Goal: Find specific page/section: Find specific page/section

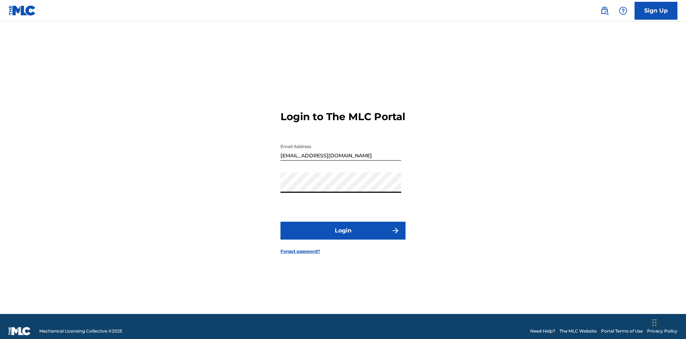
scroll to position [9, 0]
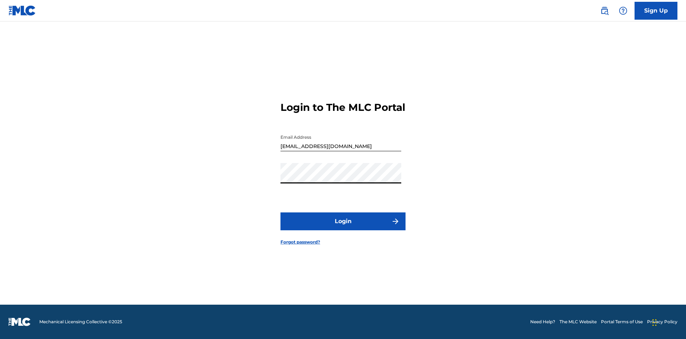
click at [343, 227] on button "Login" at bounding box center [342, 221] width 125 height 18
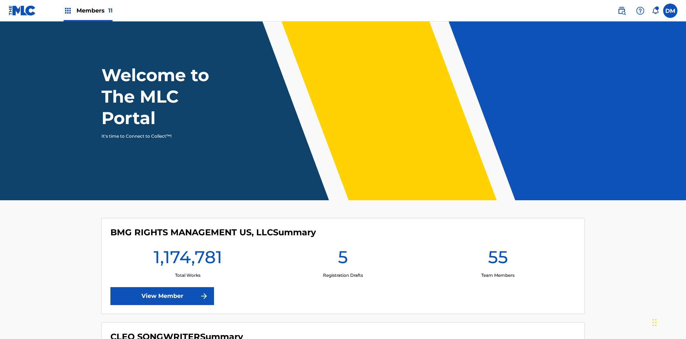
click at [88, 10] on span "Members 11" at bounding box center [94, 10] width 36 height 8
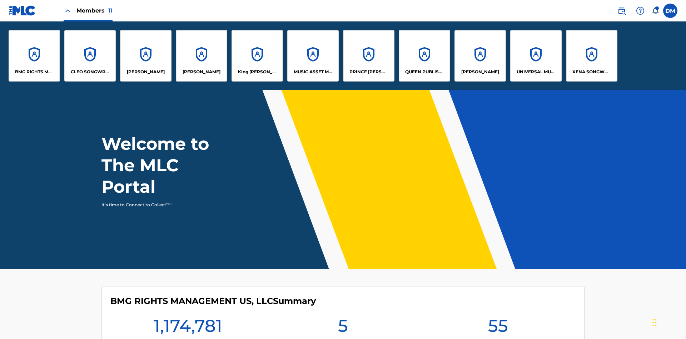
click at [536, 72] on p "UNIVERSAL MUSIC PUB GROUP" at bounding box center [536, 72] width 39 height 6
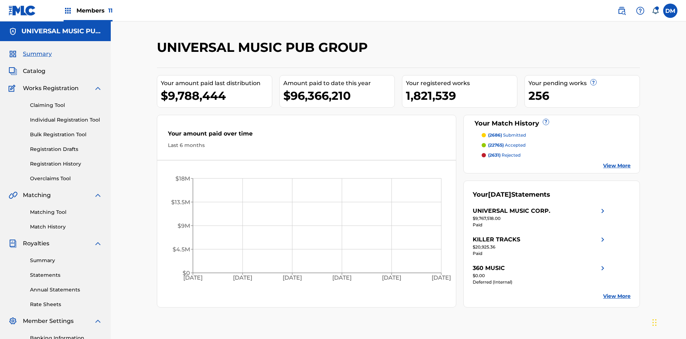
click at [66, 223] on link "Match History" at bounding box center [66, 227] width 72 height 8
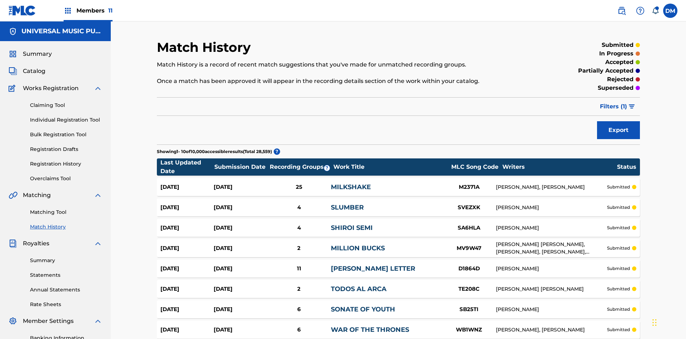
click at [613, 102] on span "Filters ( 1 )" at bounding box center [613, 106] width 27 height 9
click at [0, 0] on div at bounding box center [0, 0] width 0 height 0
click at [0, 0] on button "Apply Filters" at bounding box center [0, 0] width 0 height 0
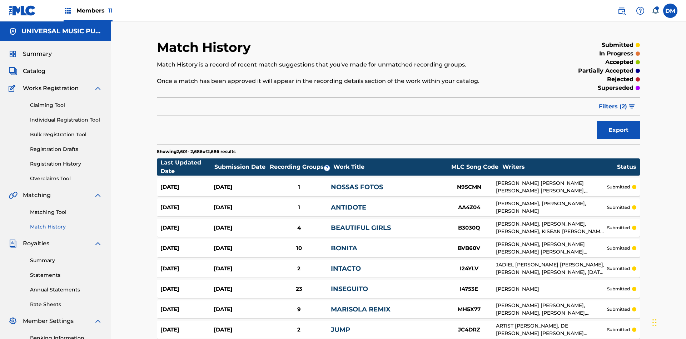
click at [613, 102] on span "Filters ( 2 )" at bounding box center [613, 106] width 28 height 9
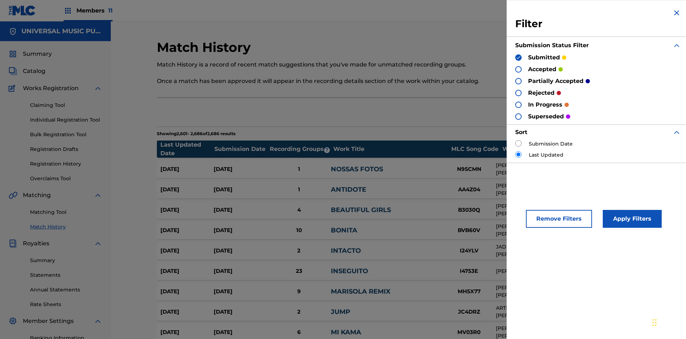
click at [518, 57] on img at bounding box center [518, 57] width 5 height 5
click at [518, 69] on div at bounding box center [518, 69] width 6 height 6
click at [631, 219] on button "Apply Filters" at bounding box center [632, 219] width 59 height 18
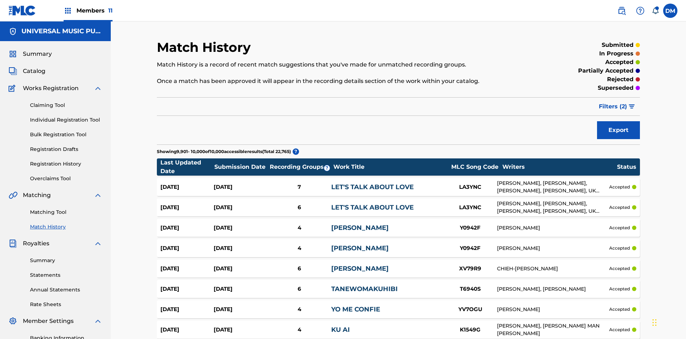
click at [613, 102] on span "Filters ( 2 )" at bounding box center [613, 106] width 28 height 9
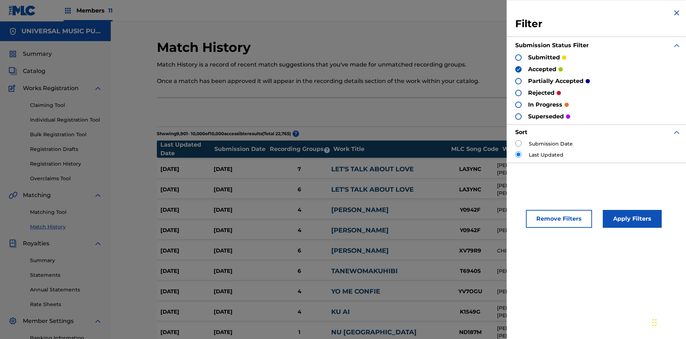
click at [518, 69] on img at bounding box center [518, 69] width 5 height 5
click at [518, 81] on div at bounding box center [518, 81] width 6 height 6
click at [631, 219] on button "Apply Filters" at bounding box center [632, 219] width 59 height 18
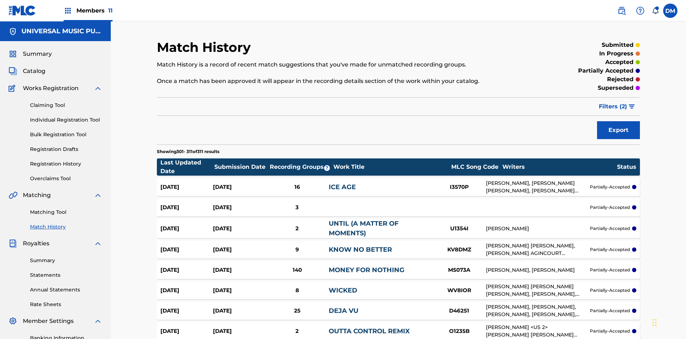
click at [613, 102] on span "Filters ( 2 )" at bounding box center [613, 106] width 28 height 9
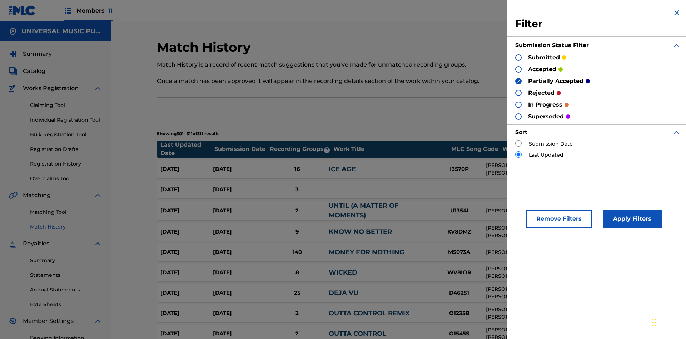
click at [518, 81] on img at bounding box center [518, 81] width 5 height 5
click at [518, 93] on div at bounding box center [518, 93] width 6 height 6
click at [631, 219] on button "Apply Filters" at bounding box center [632, 219] width 59 height 18
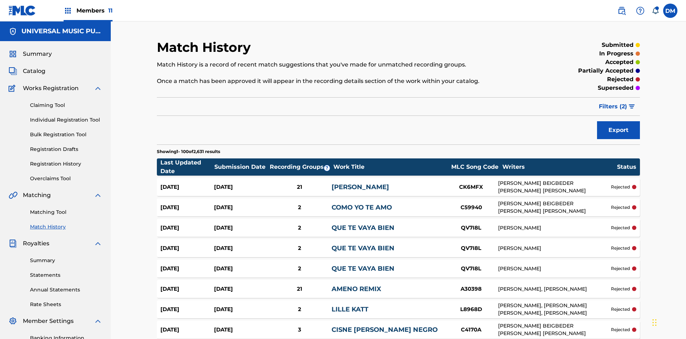
scroll to position [1959, 0]
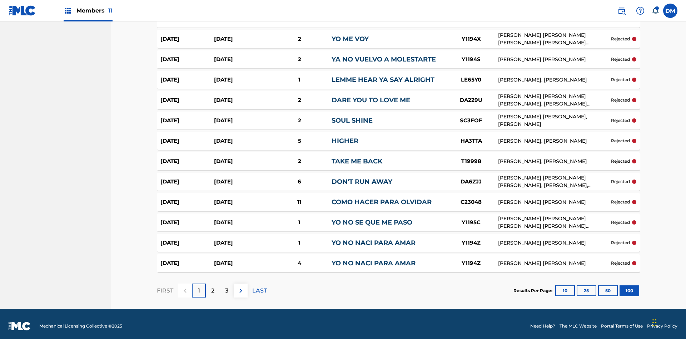
click at [620, 286] on button "100" at bounding box center [630, 290] width 20 height 11
click at [259, 286] on p "LAST" at bounding box center [259, 290] width 15 height 9
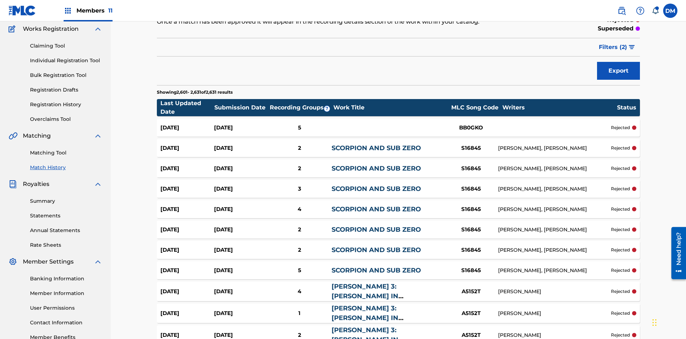
click at [613, 47] on span "Filters ( 2 )" at bounding box center [613, 47] width 28 height 9
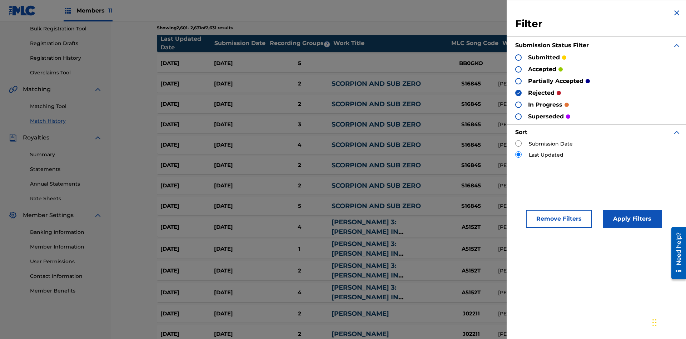
click at [518, 93] on img at bounding box center [518, 92] width 5 height 5
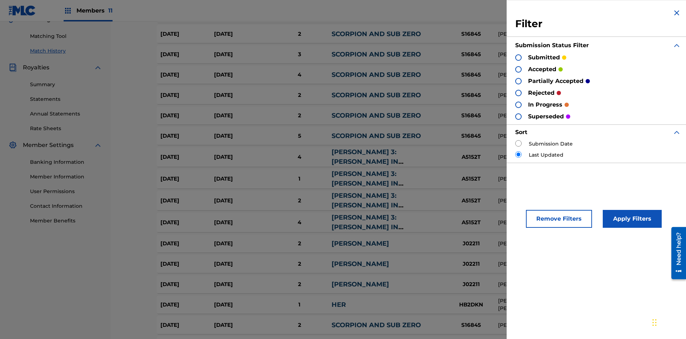
click at [518, 116] on div at bounding box center [518, 116] width 6 height 6
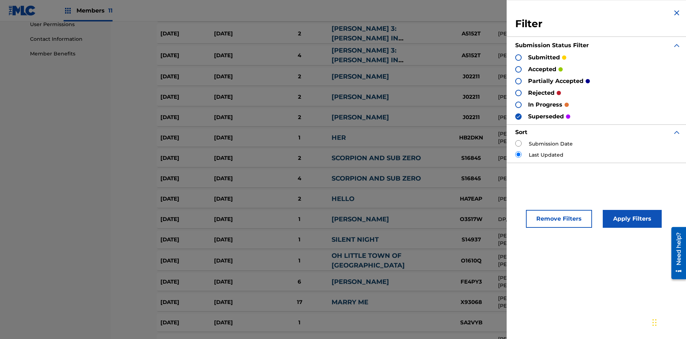
click at [631, 219] on button "Apply Filters" at bounding box center [632, 219] width 59 height 18
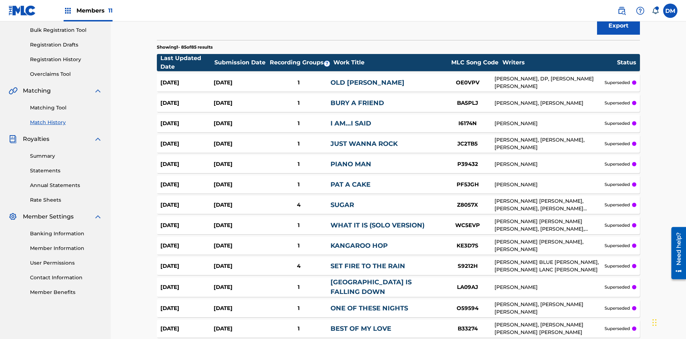
scroll to position [1650, 0]
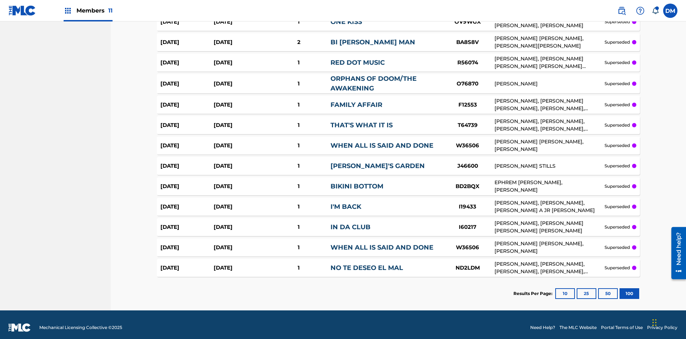
click at [620, 288] on button "100" at bounding box center [630, 293] width 20 height 11
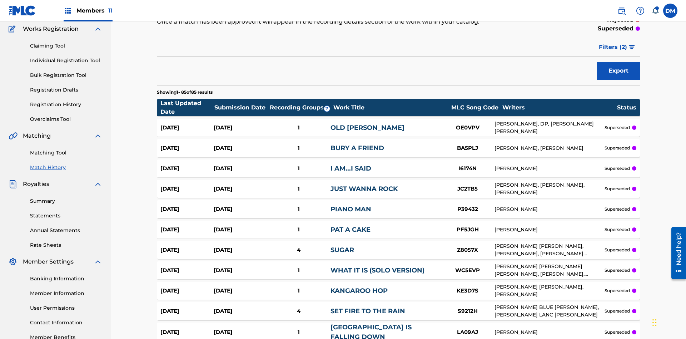
click at [613, 47] on span "Filters ( 2 )" at bounding box center [613, 47] width 28 height 9
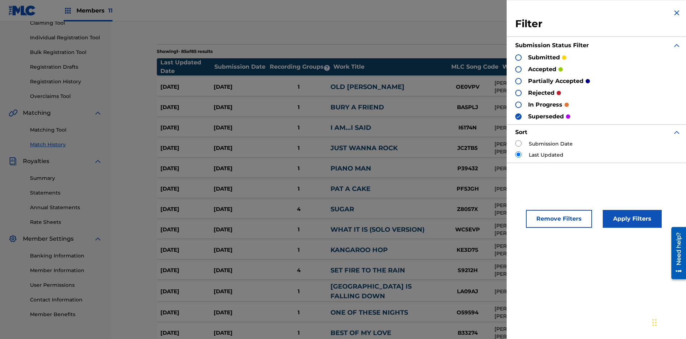
click at [518, 69] on div at bounding box center [518, 69] width 6 height 6
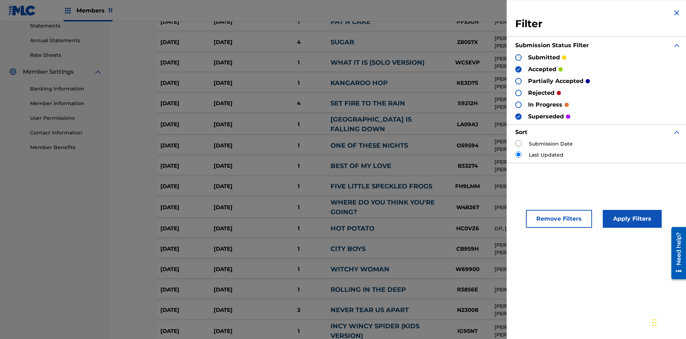
click at [631, 219] on button "Apply Filters" at bounding box center [632, 219] width 59 height 18
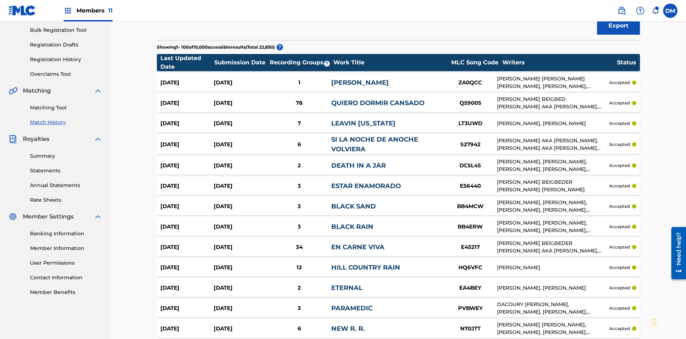
scroll to position [1954, 0]
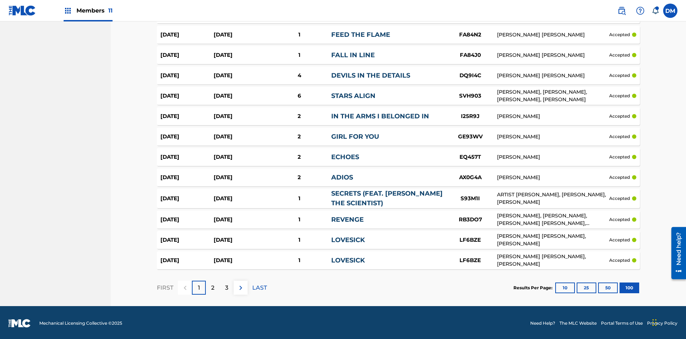
click at [620, 286] on button "100" at bounding box center [630, 287] width 20 height 11
click at [259, 286] on p "LAST" at bounding box center [259, 287] width 15 height 9
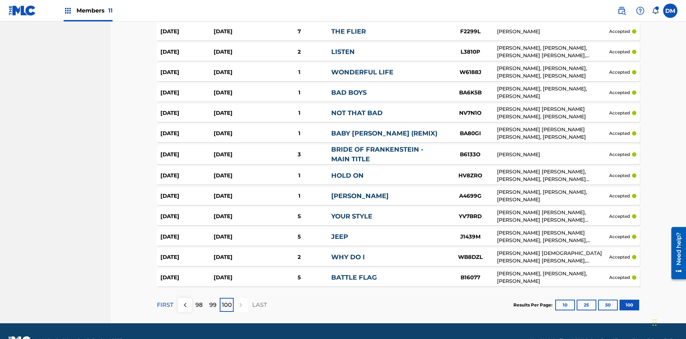
scroll to position [1957, 0]
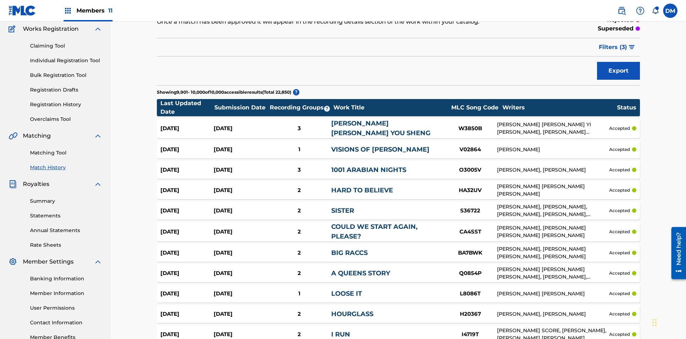
click at [613, 47] on span "Filters ( 3 )" at bounding box center [613, 47] width 28 height 9
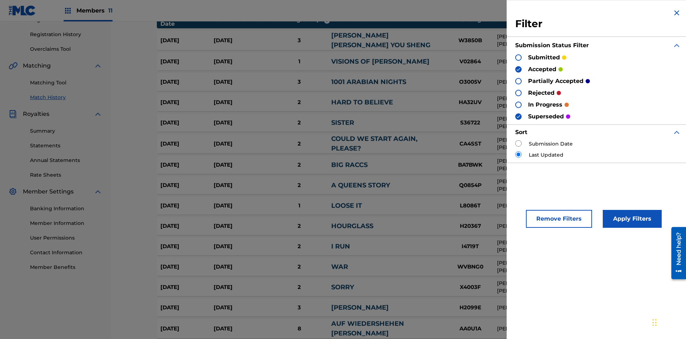
click at [518, 116] on img at bounding box center [518, 116] width 5 height 5
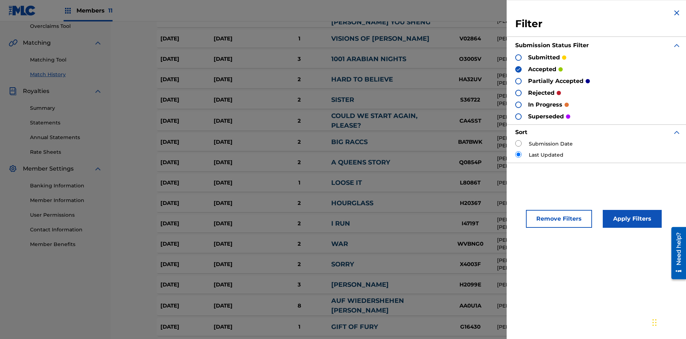
click at [518, 69] on img at bounding box center [518, 69] width 5 height 5
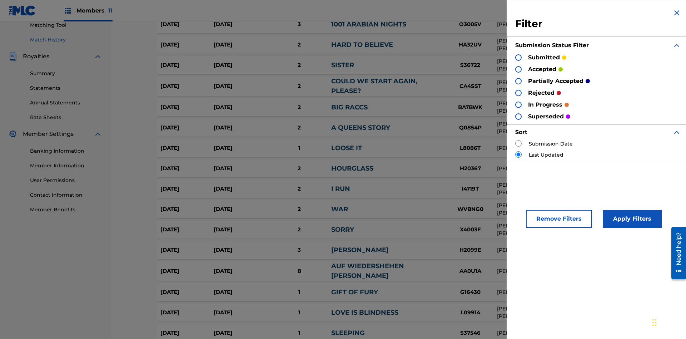
click at [518, 81] on div at bounding box center [518, 81] width 6 height 6
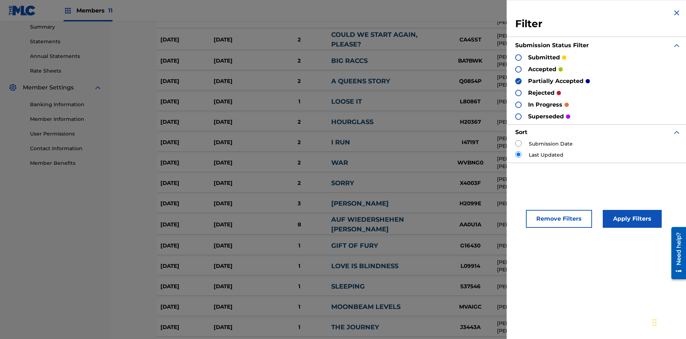
click at [518, 93] on div at bounding box center [518, 93] width 6 height 6
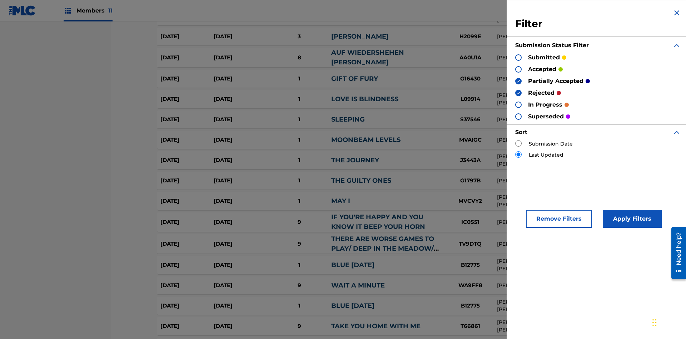
click at [631, 219] on button "Apply Filters" at bounding box center [632, 219] width 59 height 18
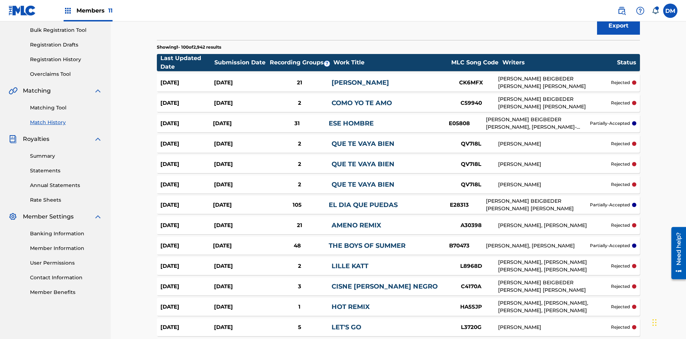
scroll to position [1959, 0]
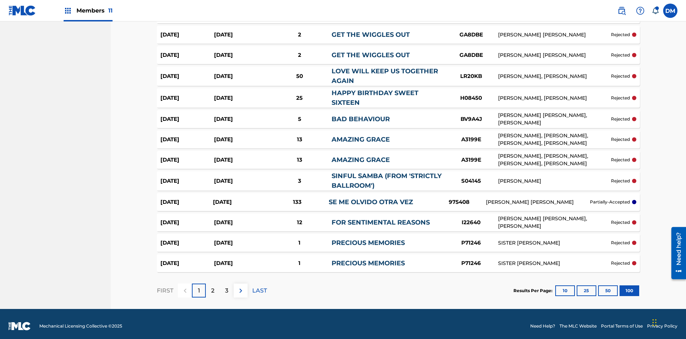
click at [620, 286] on button "100" at bounding box center [630, 290] width 20 height 11
click at [259, 286] on p "LAST" at bounding box center [259, 290] width 15 height 9
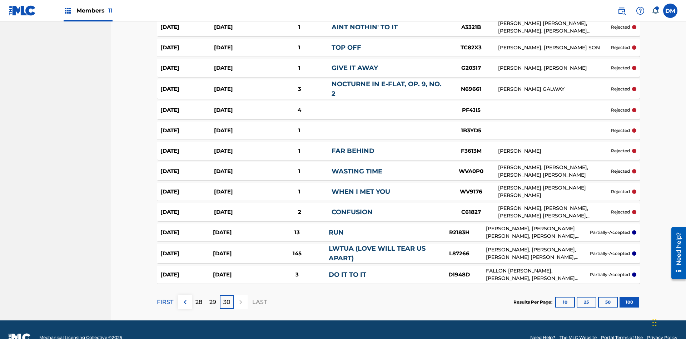
scroll to position [1956, 0]
